Goal: Transaction & Acquisition: Obtain resource

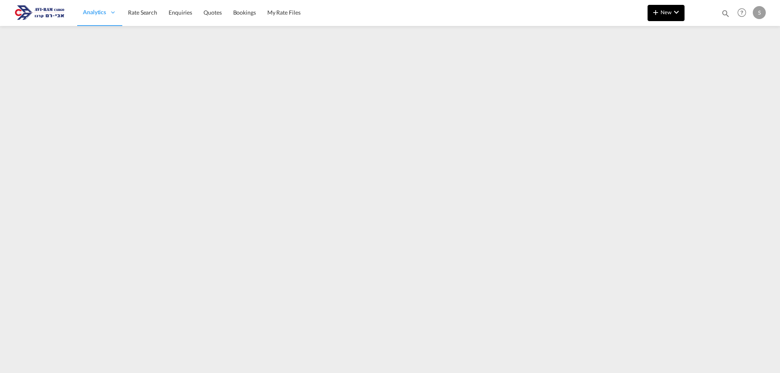
click at [661, 8] on button "New" at bounding box center [666, 13] width 37 height 16
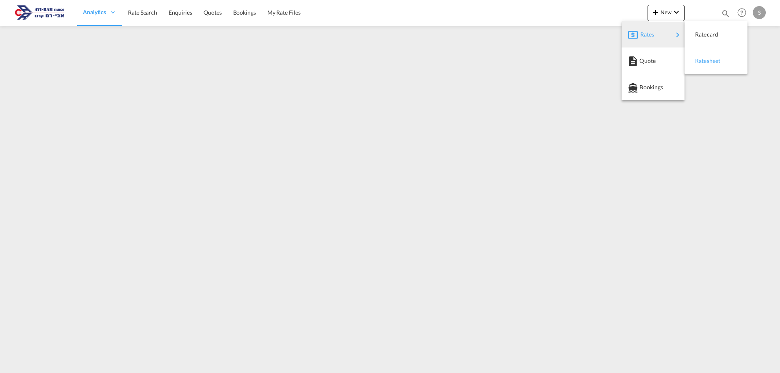
click at [694, 56] on div "Ratesheet" at bounding box center [716, 61] width 50 height 20
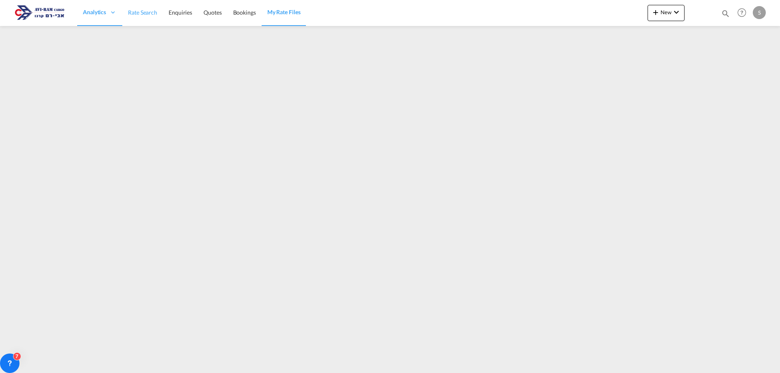
click at [137, 20] on link "Rate Search" at bounding box center [142, 13] width 41 height 26
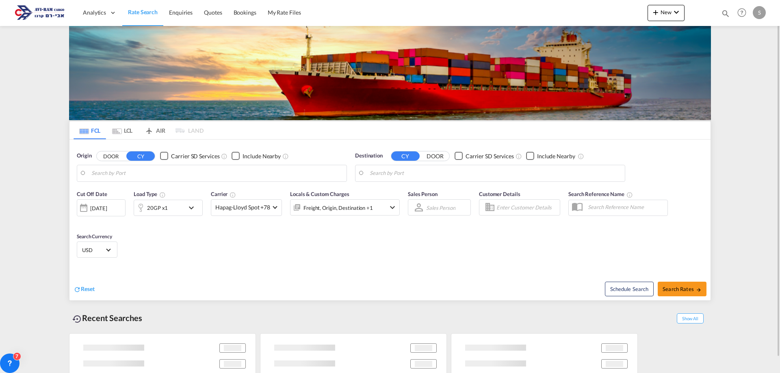
type input "[GEOGRAPHIC_DATA], [GEOGRAPHIC_DATA]"
type input "Ashdod, ILASH"
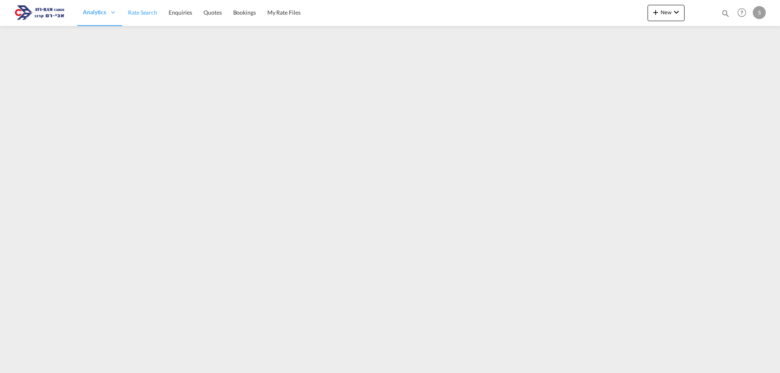
click at [141, 17] on link "Rate Search" at bounding box center [142, 13] width 41 height 26
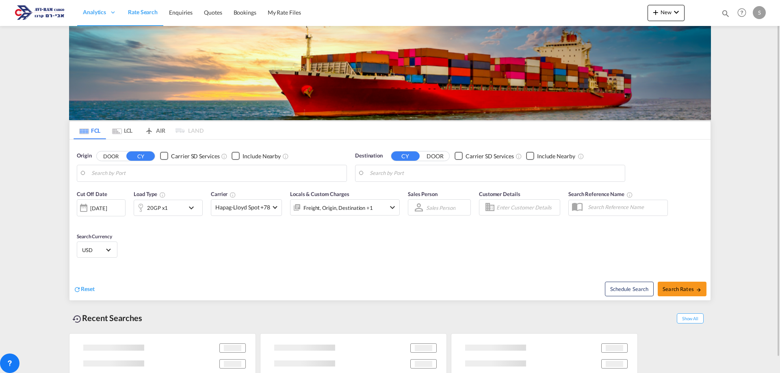
type input "[GEOGRAPHIC_DATA], [GEOGRAPHIC_DATA]"
type input "Ashdod, ILASH"
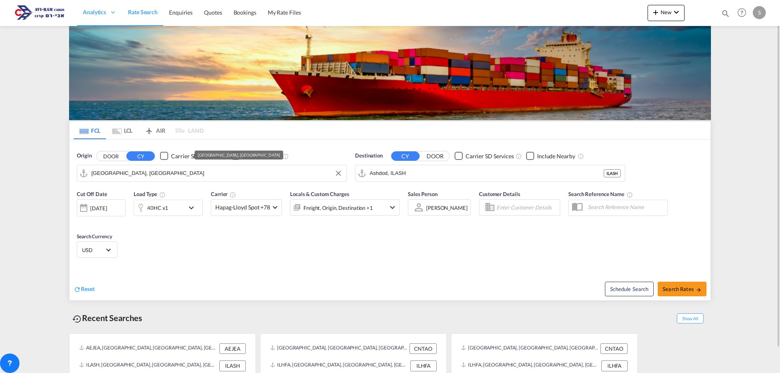
click at [148, 178] on input "[GEOGRAPHIC_DATA], [GEOGRAPHIC_DATA]" at bounding box center [216, 173] width 251 height 12
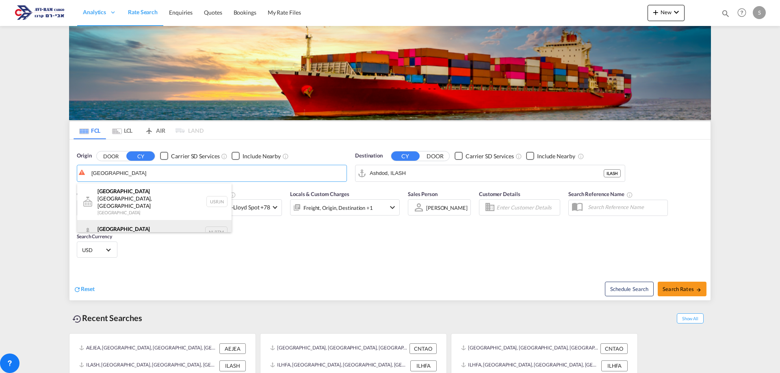
click at [145, 220] on div "[GEOGRAPHIC_DATA] [GEOGRAPHIC_DATA] NLRTM" at bounding box center [154, 232] width 154 height 24
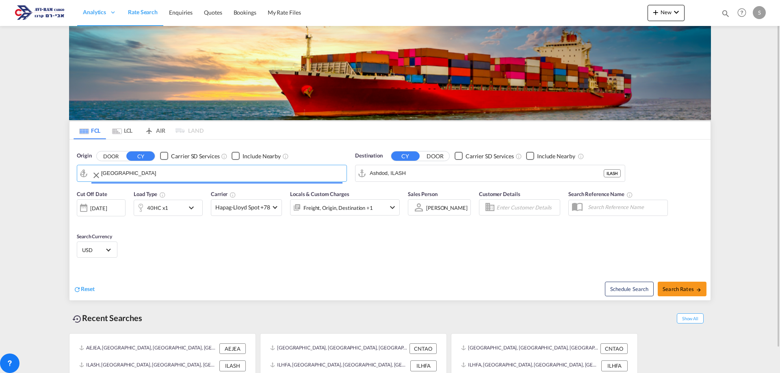
type input "[GEOGRAPHIC_DATA], NLRTM"
click at [393, 172] on input "Ashdod, ILASH" at bounding box center [495, 173] width 251 height 12
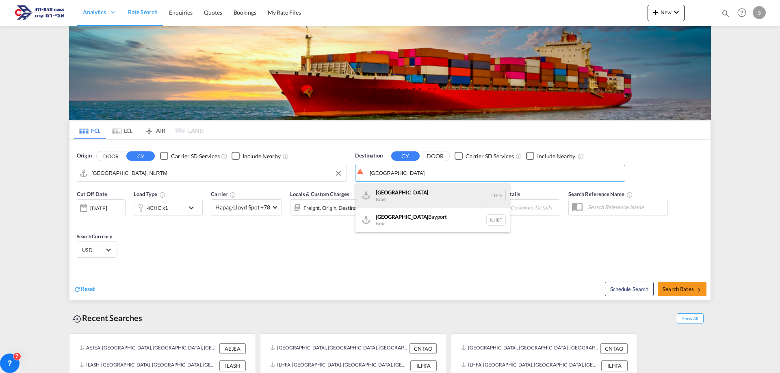
click at [394, 200] on div "Haifa [GEOGRAPHIC_DATA] ILHFA" at bounding box center [433, 196] width 154 height 24
type input "[GEOGRAPHIC_DATA], [GEOGRAPHIC_DATA]"
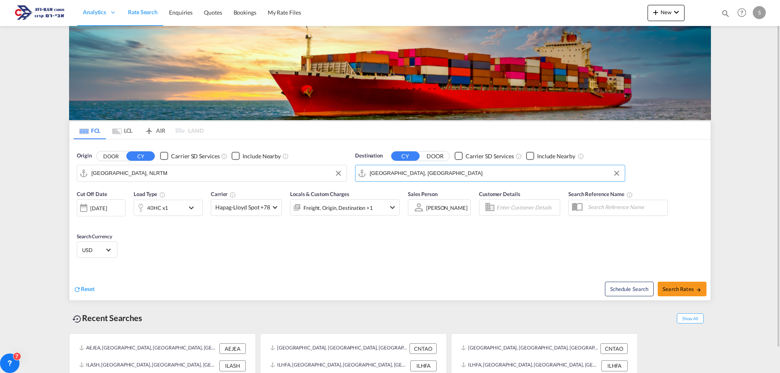
click at [155, 208] on div "40HC x1" at bounding box center [157, 207] width 21 height 11
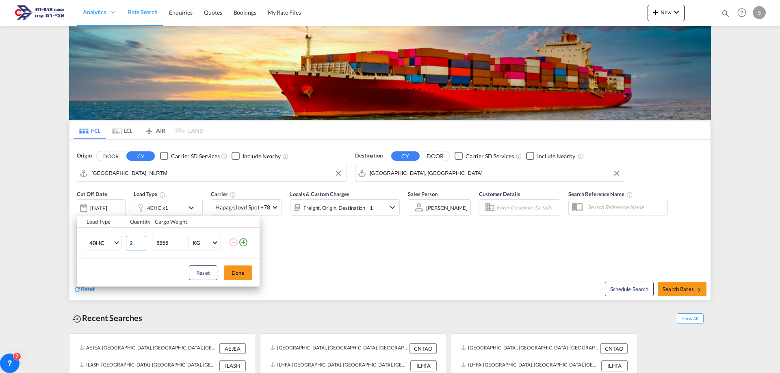
click at [141, 240] on input "2" at bounding box center [136, 243] width 20 height 15
click at [141, 240] on input "3" at bounding box center [136, 243] width 20 height 15
type input "4"
click at [141, 240] on input "4" at bounding box center [136, 243] width 20 height 15
click at [234, 273] on button "Done" at bounding box center [238, 273] width 28 height 15
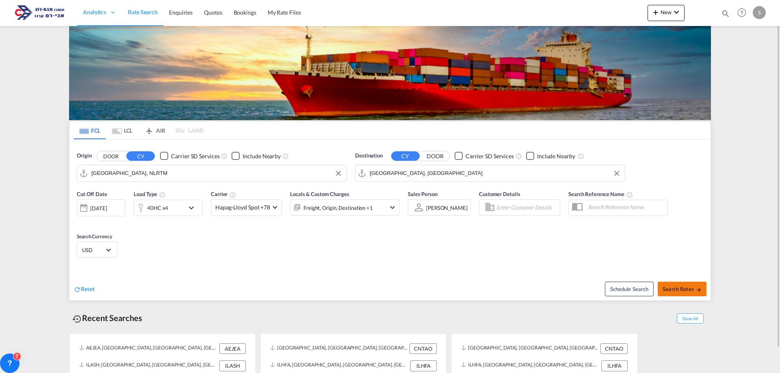
click at [692, 292] on span "Search Rates" at bounding box center [682, 289] width 39 height 7
type input "NLRTM to ILHFA / [DATE]"
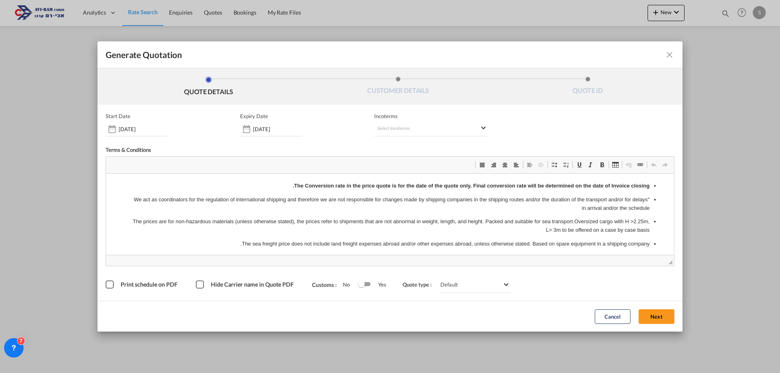
click at [288, 134] on div "[DATE]" at bounding box center [271, 129] width 62 height 15
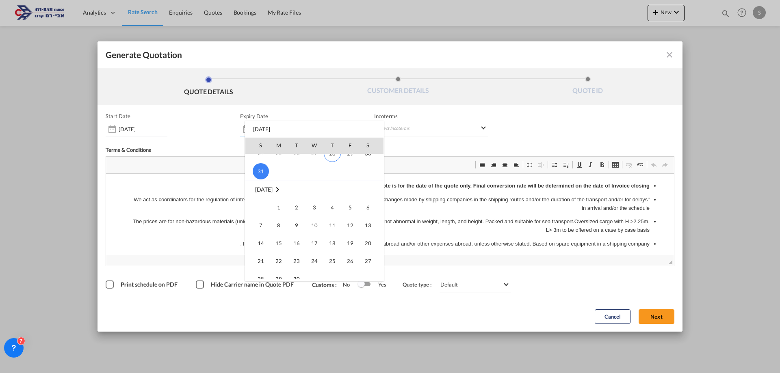
scroll to position [163, 0]
click at [295, 193] on span "30" at bounding box center [296, 198] width 16 height 16
type input "[DATE]"
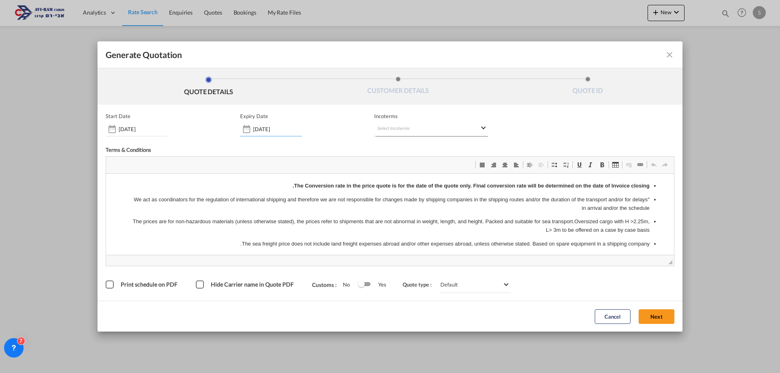
click at [387, 125] on md-select "Select Incoterms CIF - import Cost,Insurance and Freight EXW - import Ex Works …" at bounding box center [431, 129] width 114 height 15
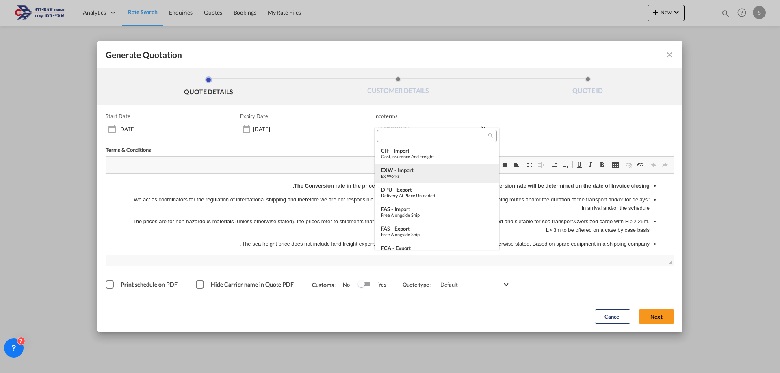
click at [429, 171] on div "EXW - import" at bounding box center [437, 170] width 112 height 7
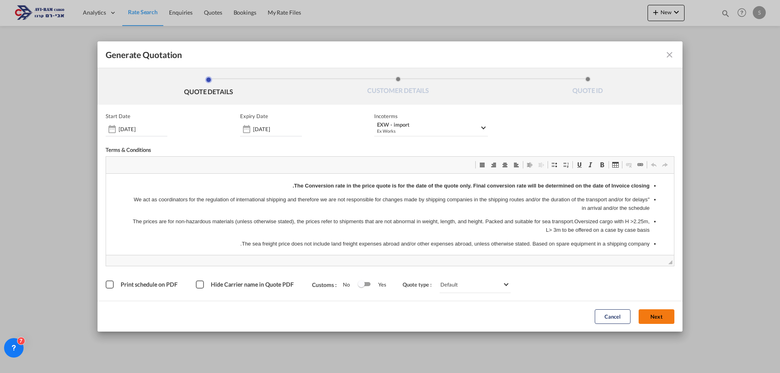
click at [654, 320] on button "Next" at bounding box center [657, 317] width 36 height 15
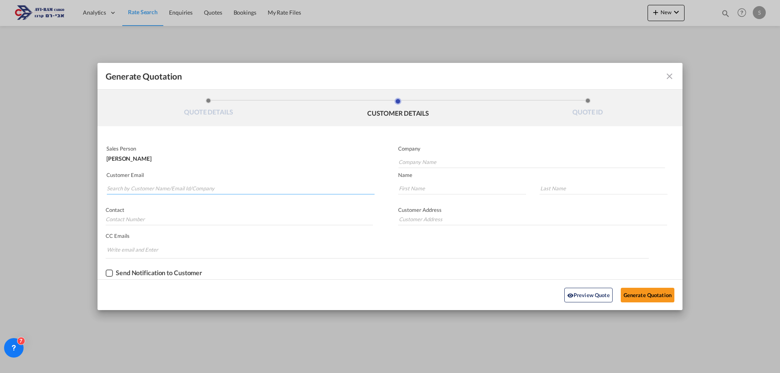
click at [225, 191] on input "Search by Customer Name/Email Id/Company" at bounding box center [241, 188] width 268 height 12
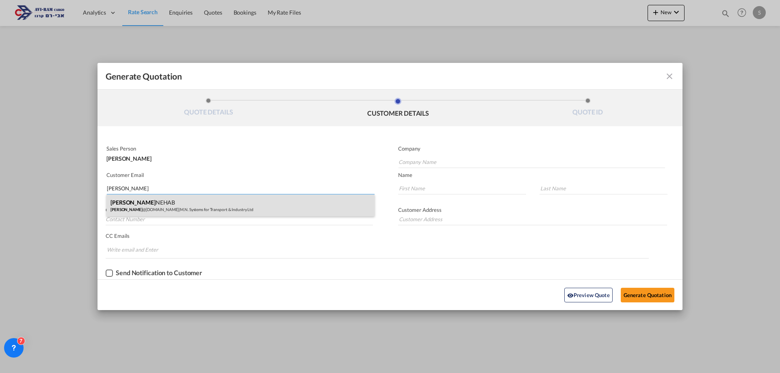
type input "[PERSON_NAME]"
click at [207, 203] on div "[PERSON_NAME] NEHAB [PERSON_NAME] @[DOMAIN_NAME] | M.N. Systems for Transport &…" at bounding box center [240, 206] width 268 height 22
type input "M.N. Systems for Transport & Industry Ltd"
type input "[PERSON_NAME][EMAIL_ADDRESS][DOMAIN_NAME]"
type input "[PERSON_NAME]"
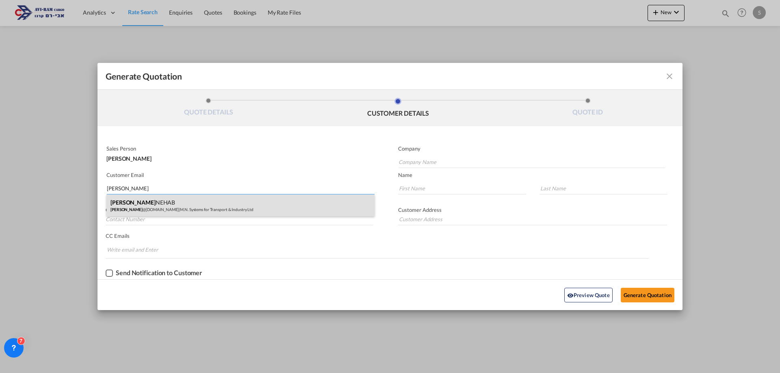
type input "NEHAB"
type input "[PHONE_NUMBER]"
type input "[PERSON_NAME]-[PERSON_NAME][GEOGRAPHIC_DATA]"
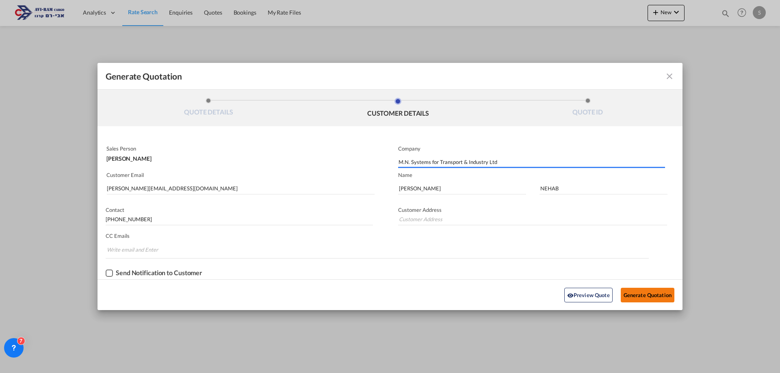
click at [639, 296] on button "Generate Quotation" at bounding box center [648, 295] width 54 height 15
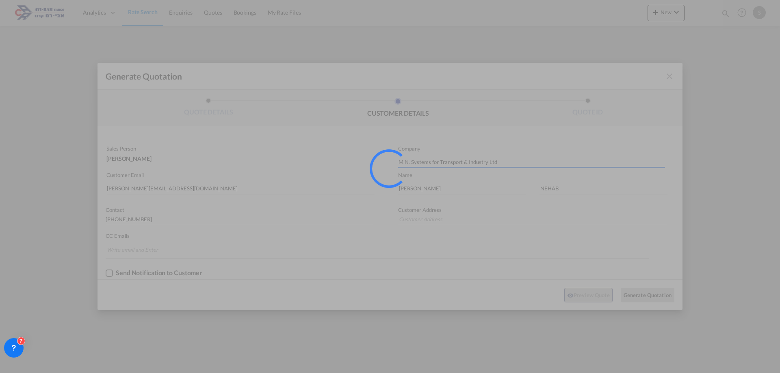
type input "[PERSON_NAME]-[PERSON_NAME][GEOGRAPHIC_DATA]"
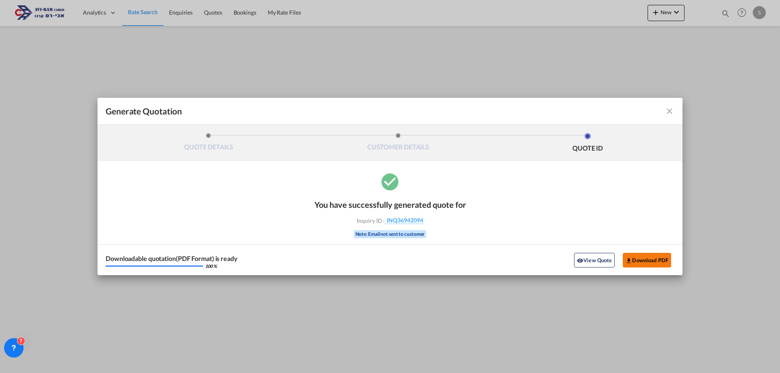
click at [653, 258] on button "Download PDF" at bounding box center [647, 260] width 48 height 15
click at [668, 115] on md-icon "icon-close fg-AAA8AD cursor m-0" at bounding box center [670, 111] width 10 height 10
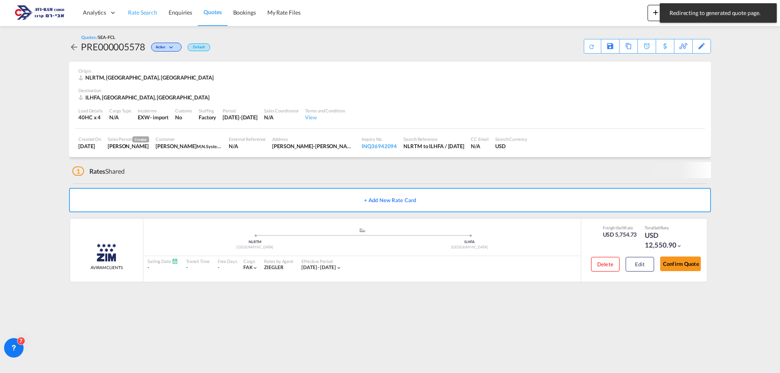
click at [143, 14] on span "Rate Search" at bounding box center [142, 12] width 29 height 7
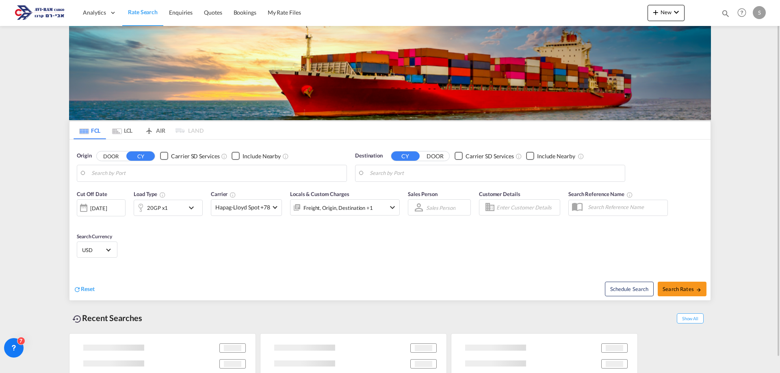
type input "[GEOGRAPHIC_DATA], NLRTM"
type input "[GEOGRAPHIC_DATA], [GEOGRAPHIC_DATA]"
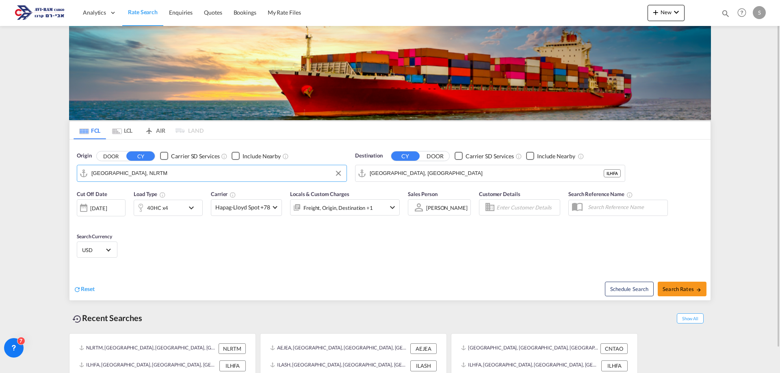
click at [123, 171] on input "[GEOGRAPHIC_DATA], NLRTM" at bounding box center [216, 173] width 251 height 12
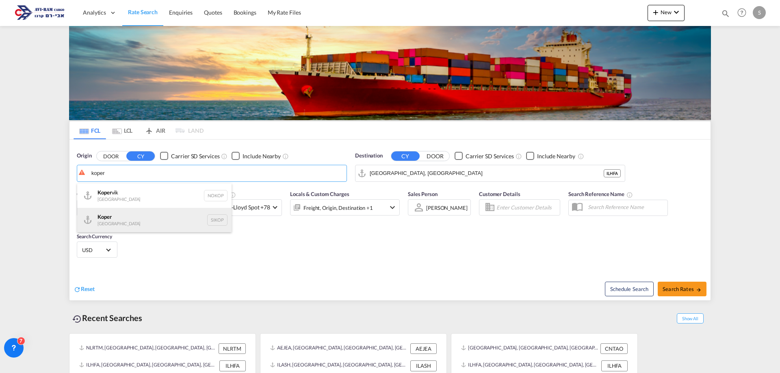
click at [127, 220] on div "Koper Slovenia SIKOP" at bounding box center [154, 220] width 154 height 24
type input "Koper, SIKOP"
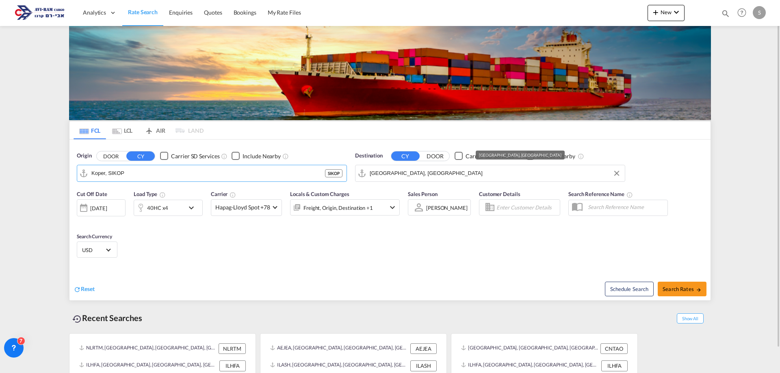
click at [377, 171] on input "[GEOGRAPHIC_DATA], [GEOGRAPHIC_DATA]" at bounding box center [495, 173] width 251 height 12
click at [161, 207] on div "40HC x4" at bounding box center [157, 207] width 21 height 11
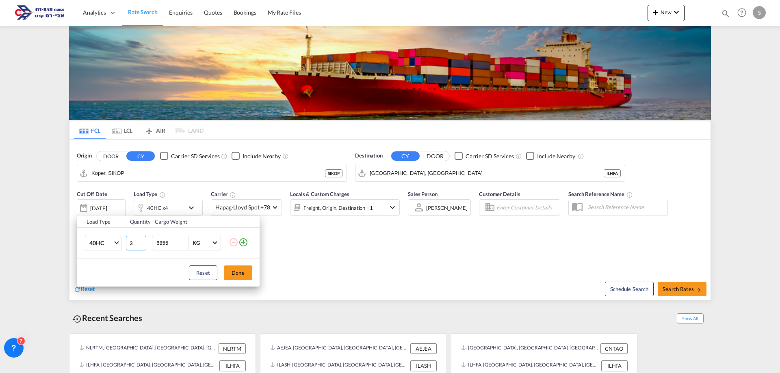
click at [141, 246] on input "3" at bounding box center [136, 243] width 20 height 15
click at [141, 246] on input "2" at bounding box center [136, 243] width 20 height 15
type input "1"
click at [141, 246] on input "1" at bounding box center [136, 243] width 20 height 15
click at [247, 273] on button "Done" at bounding box center [238, 273] width 28 height 15
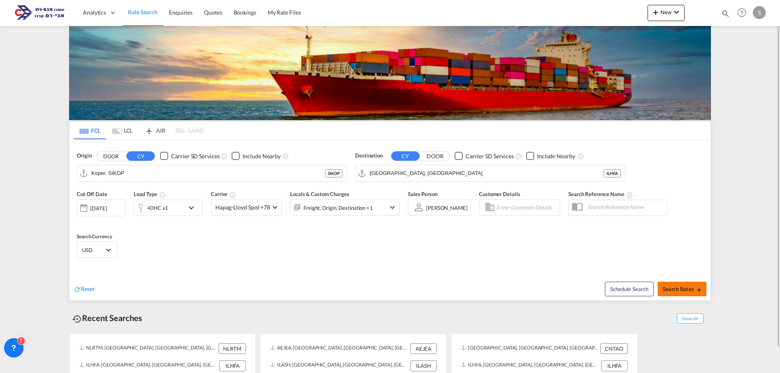
click at [692, 291] on span "Search Rates" at bounding box center [682, 289] width 39 height 7
type input "SIKOP to ILHFA / [DATE]"
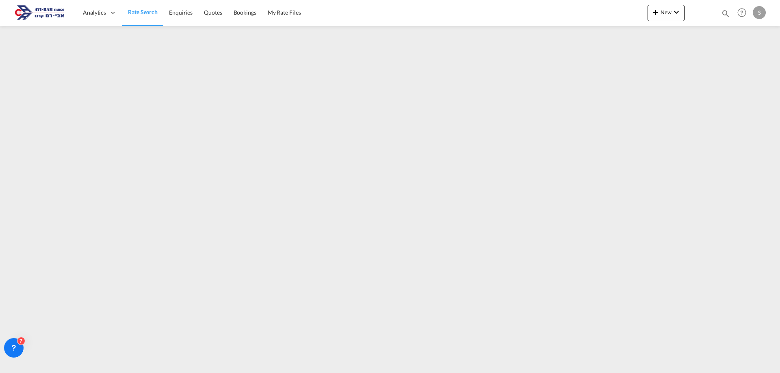
click at [137, 10] on span "Rate Search" at bounding box center [143, 12] width 30 height 7
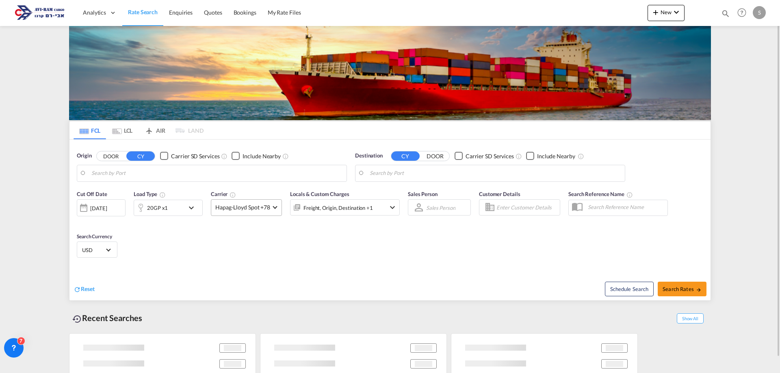
type input "Koper, SIKOP"
type input "[GEOGRAPHIC_DATA], [GEOGRAPHIC_DATA]"
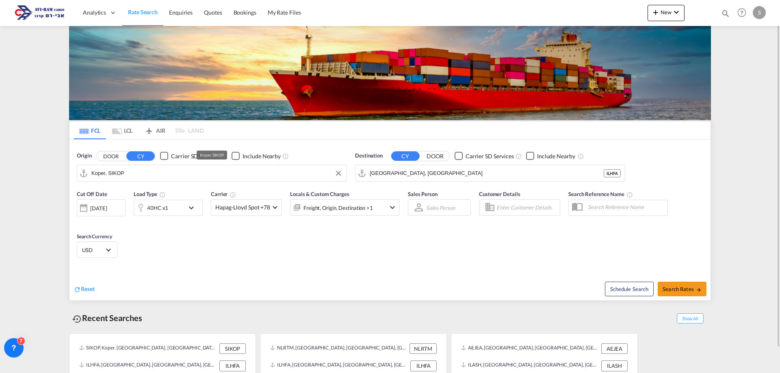
click at [163, 176] on input "Koper, SIKOP" at bounding box center [216, 173] width 251 height 12
